Goal: Navigation & Orientation: Find specific page/section

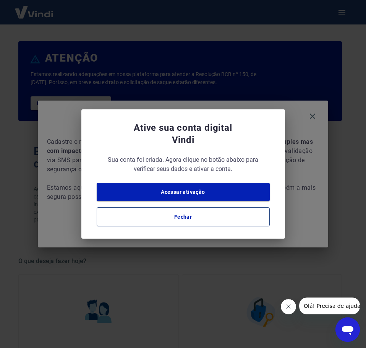
click at [166, 222] on button "Fechar" at bounding box center [183, 216] width 173 height 19
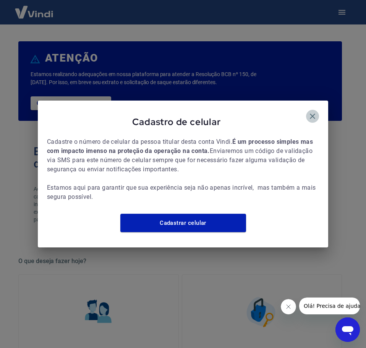
click at [313, 112] on icon "button" at bounding box center [312, 116] width 9 height 9
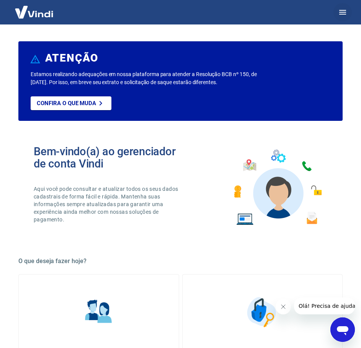
click at [344, 13] on icon "button" at bounding box center [342, 12] width 9 height 9
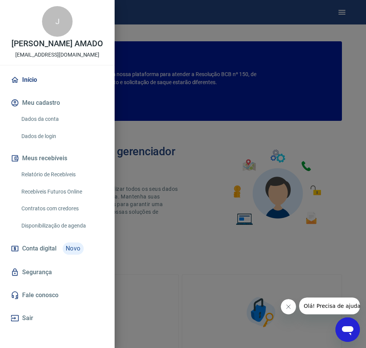
click at [152, 215] on div at bounding box center [183, 174] width 366 height 348
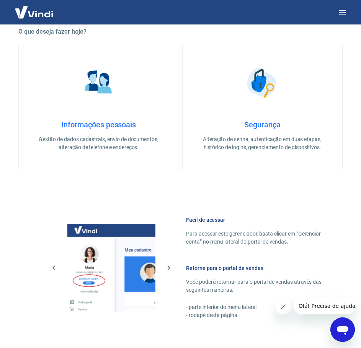
scroll to position [344, 0]
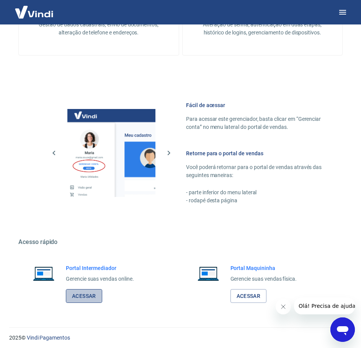
click at [86, 290] on link "Acessar" at bounding box center [84, 296] width 36 height 14
